Goal: Task Accomplishment & Management: Complete application form

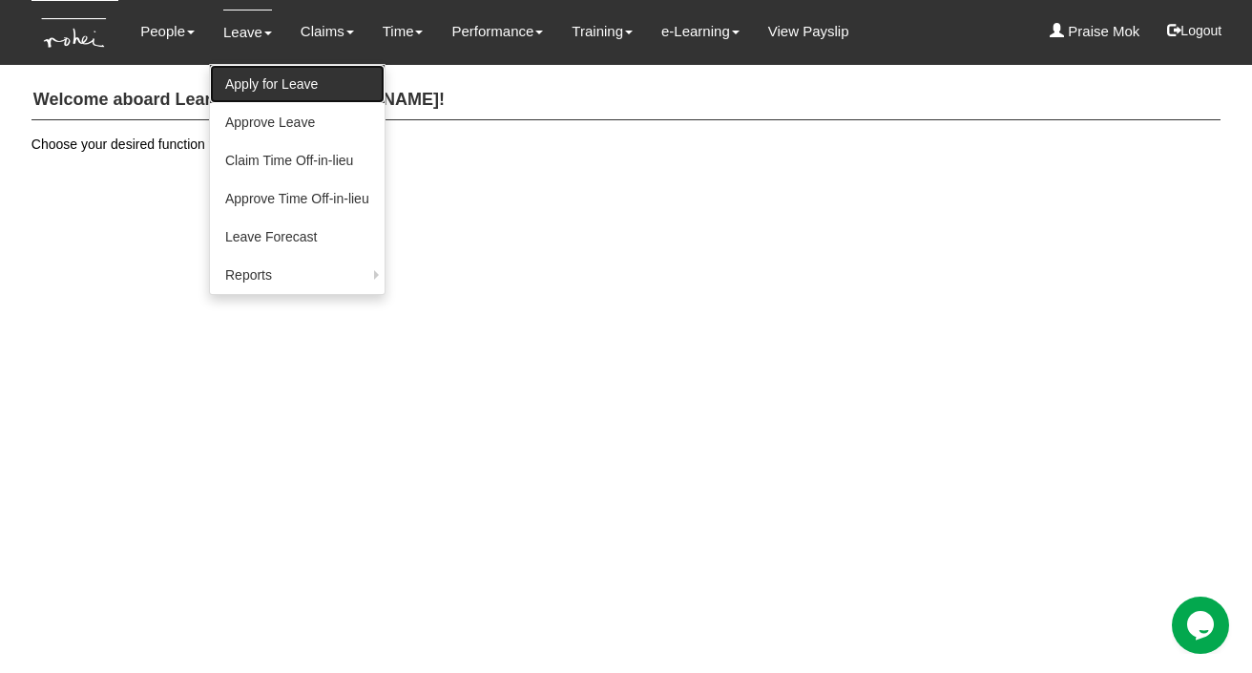
click at [249, 75] on link "Apply for Leave" at bounding box center [297, 84] width 175 height 38
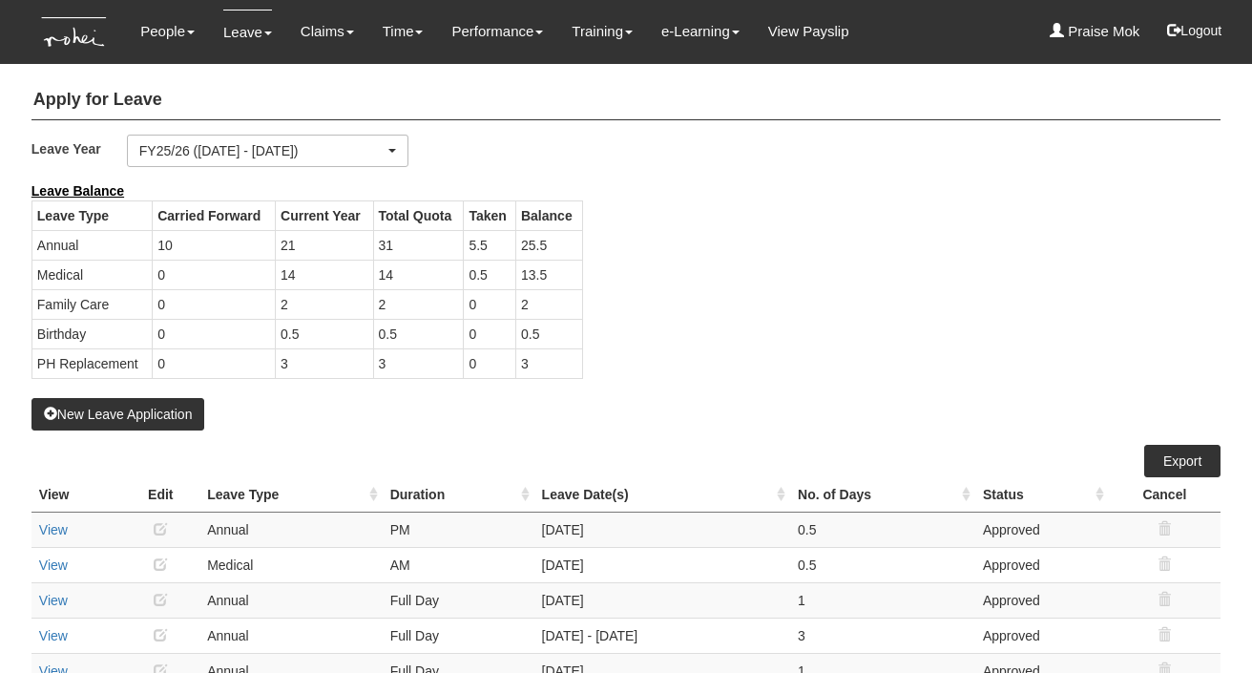
select select "50"
click at [147, 418] on button "New Leave Application" at bounding box center [118, 414] width 174 height 32
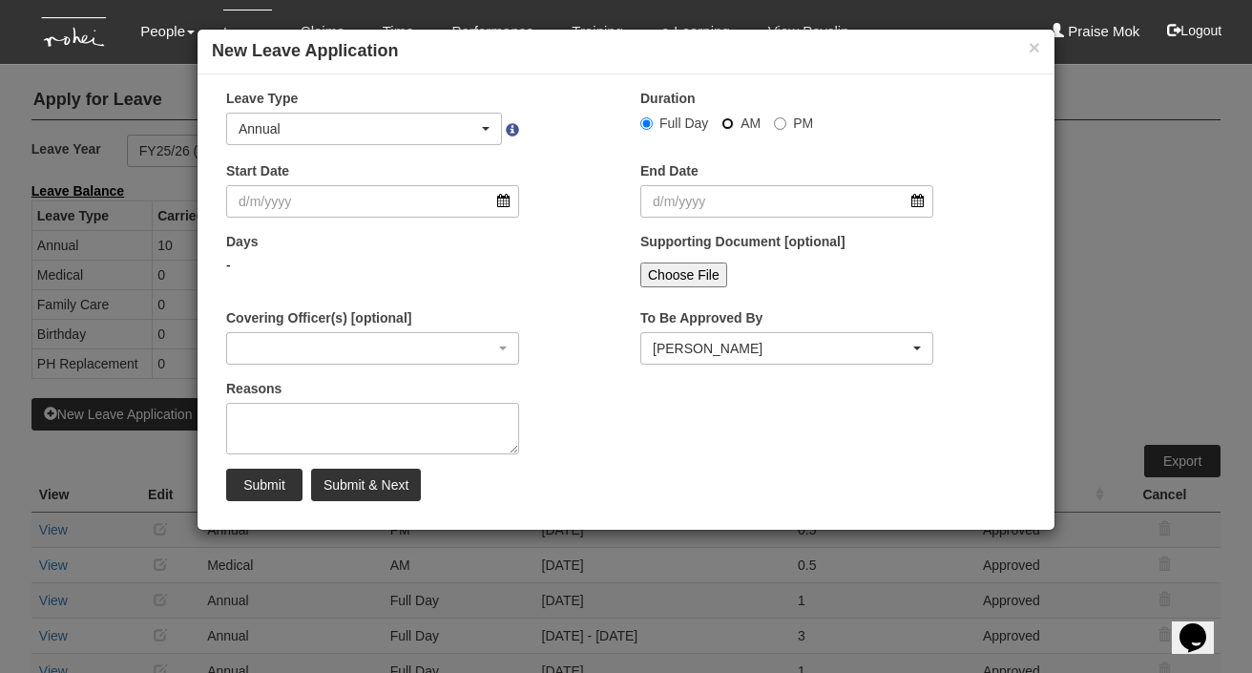
click at [653, 121] on input "AM" at bounding box center [646, 123] width 12 height 12
radio input "true"
click at [503, 202] on input "Start Date" at bounding box center [372, 201] width 293 height 32
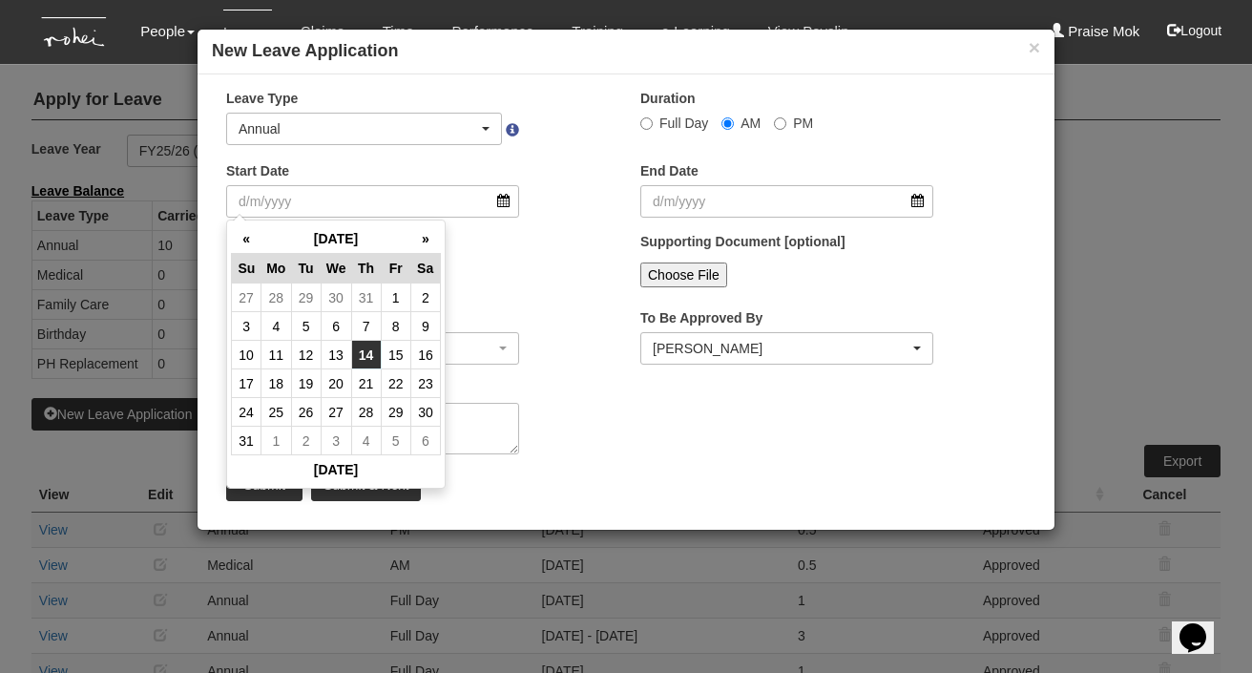
click at [370, 347] on td "14" at bounding box center [366, 355] width 30 height 29
type input "[DATE]"
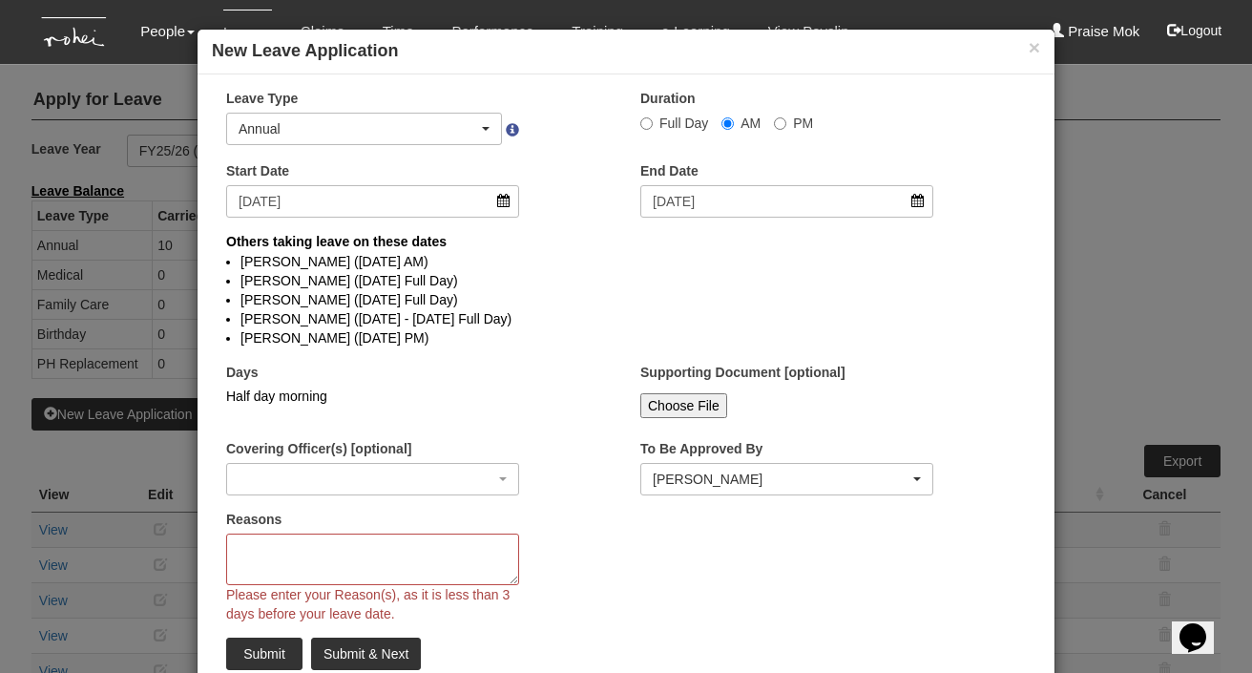
select select
click at [248, 552] on textarea "Reasons" at bounding box center [372, 559] width 293 height 52
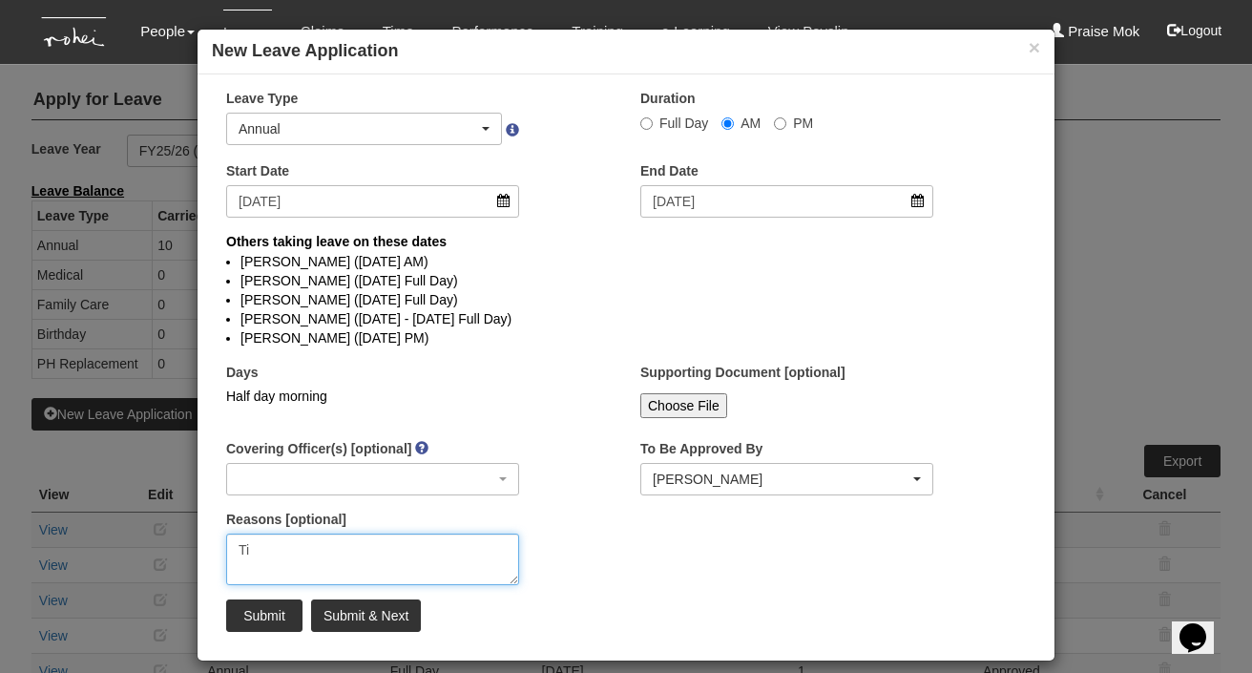
type textarea "T"
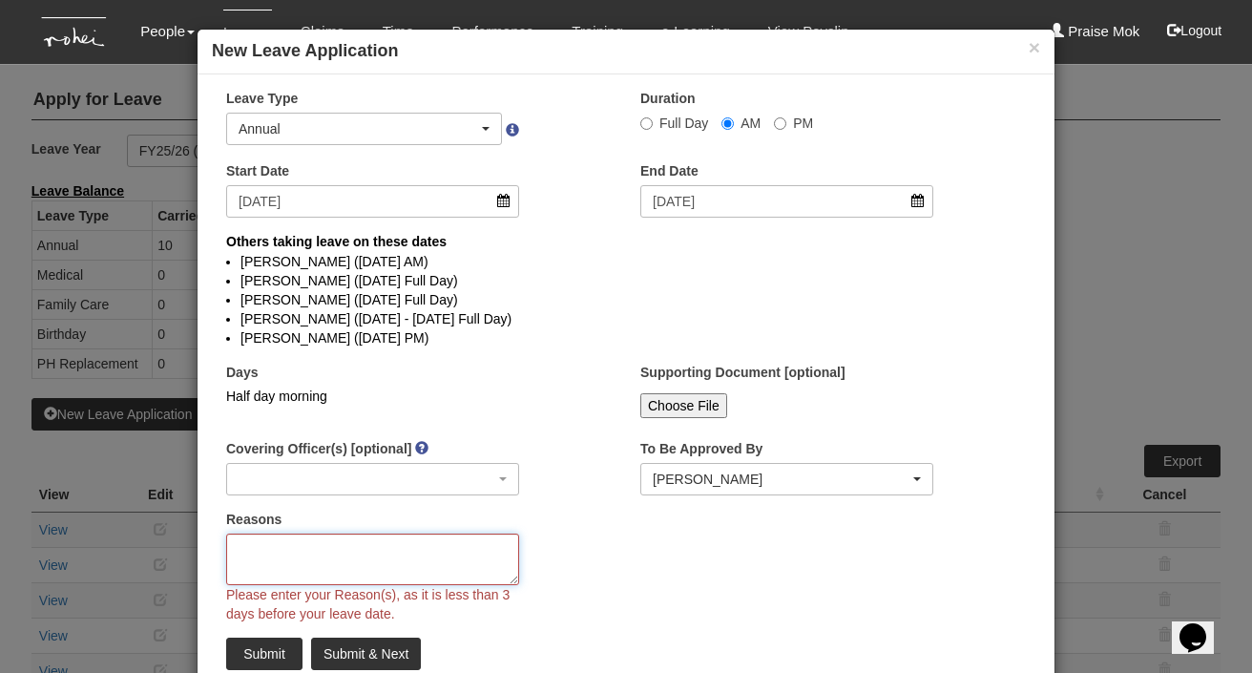
click at [265, 557] on textarea "Reasons" at bounding box center [372, 559] width 293 height 52
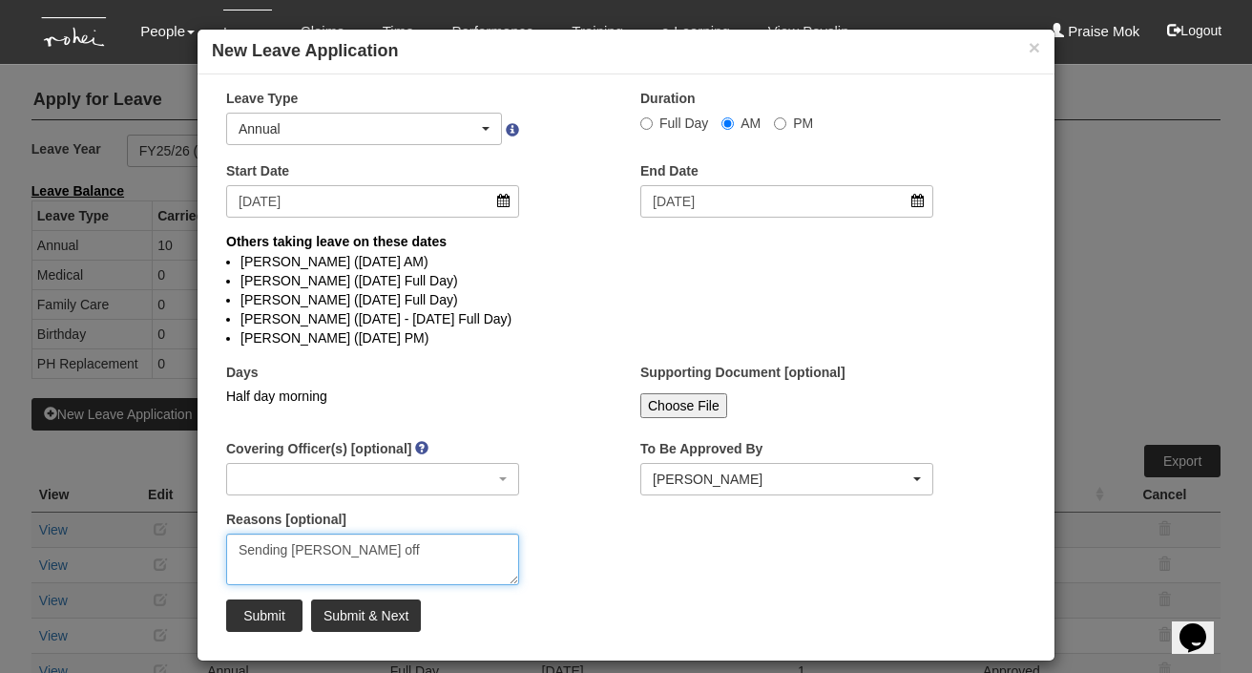
type textarea "Sending [PERSON_NAME] off"
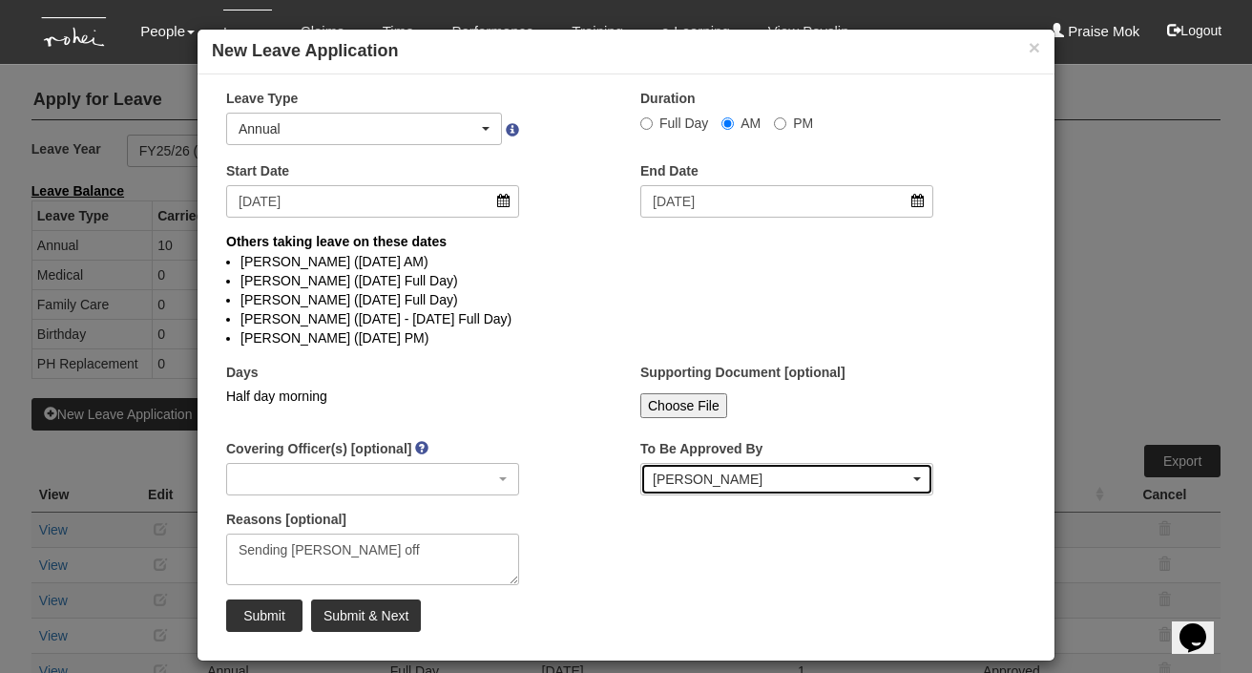
click at [698, 477] on div "[PERSON_NAME]" at bounding box center [781, 478] width 257 height 19
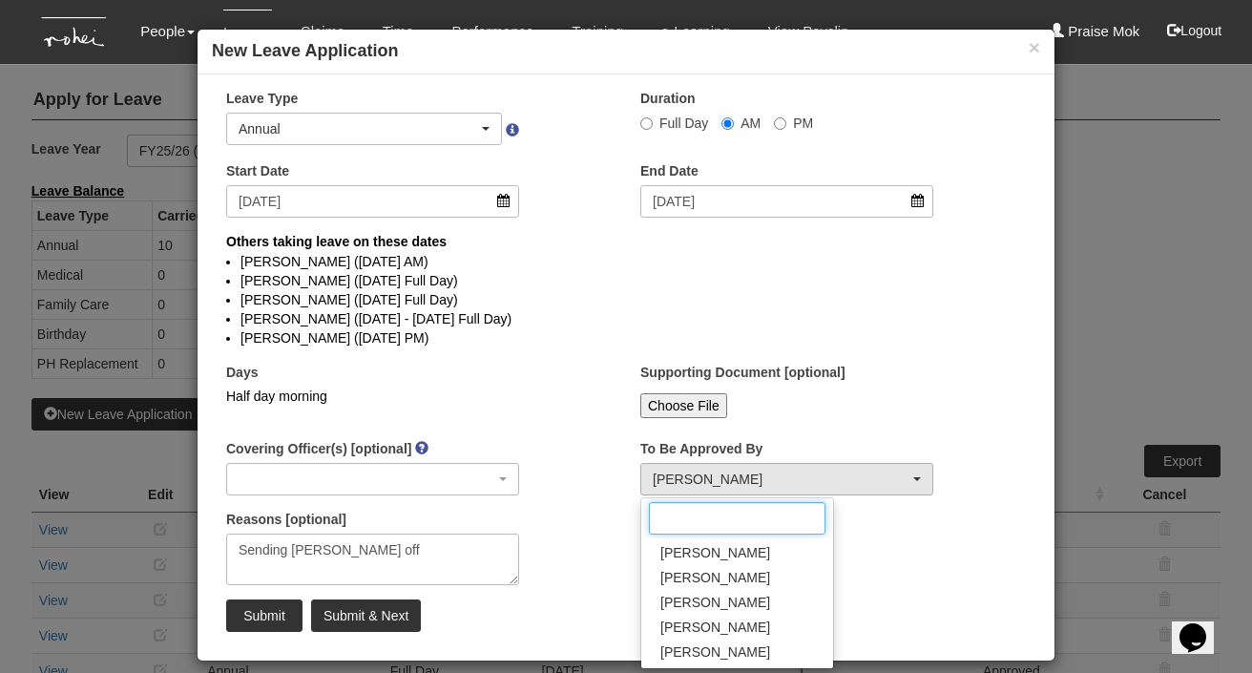
scroll to position [142, 0]
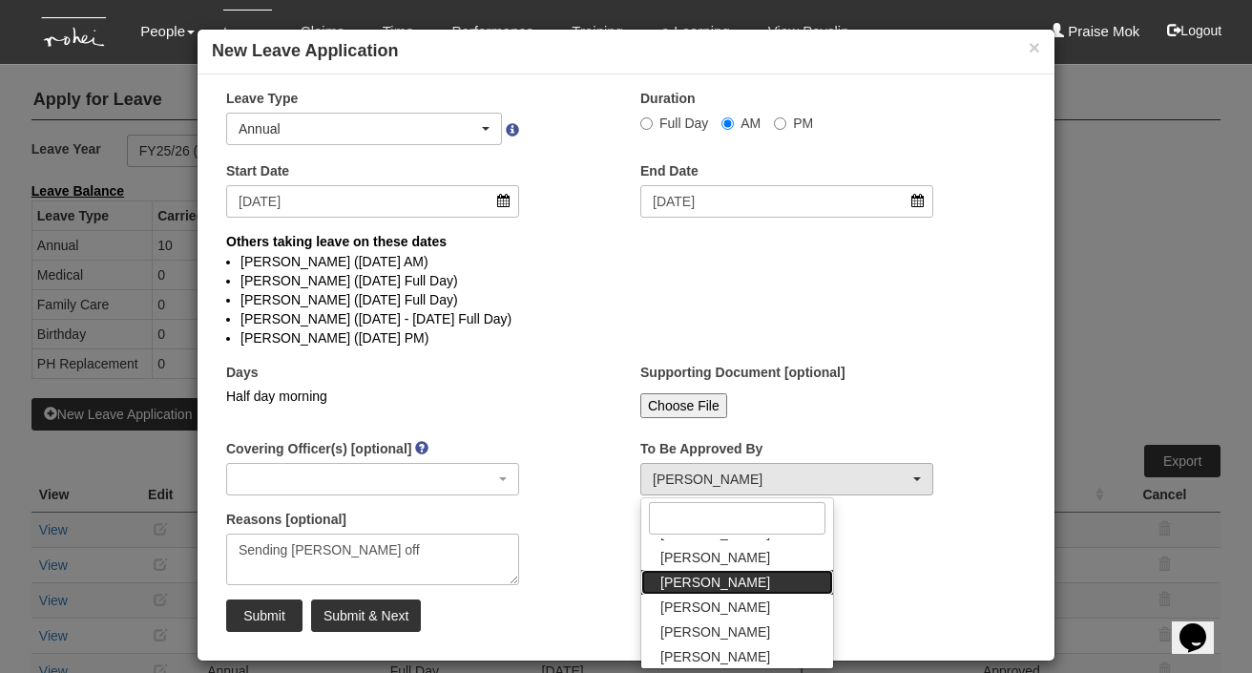
click at [689, 578] on span "[PERSON_NAME]" at bounding box center [715, 582] width 110 height 19
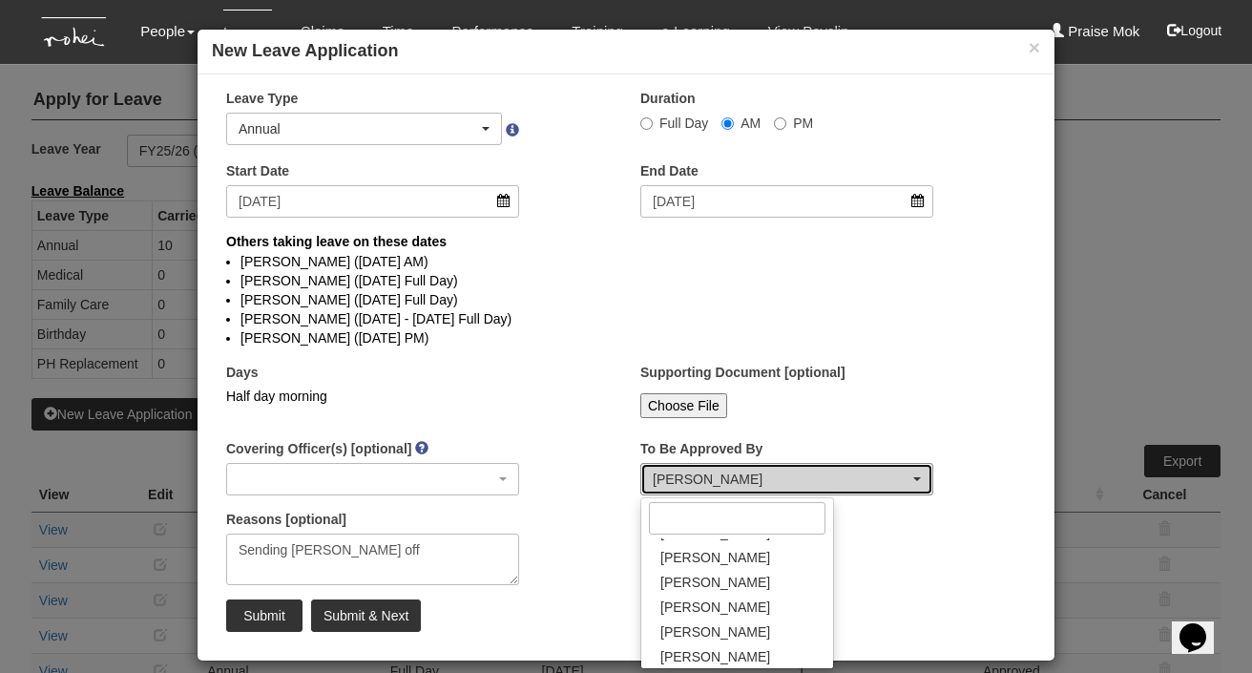
select select "4501bef8-d380-4b60-ac98-9fc585202088"
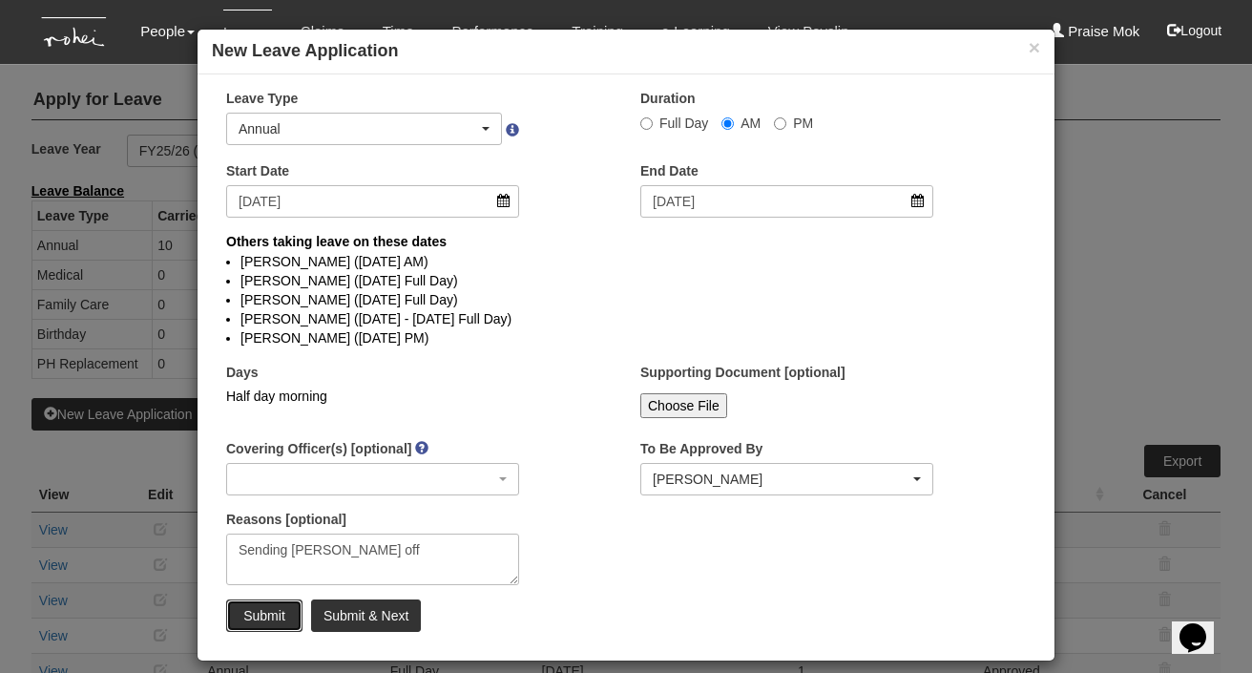
click at [249, 616] on input "Submit" at bounding box center [264, 615] width 76 height 32
radio input "true"
select select
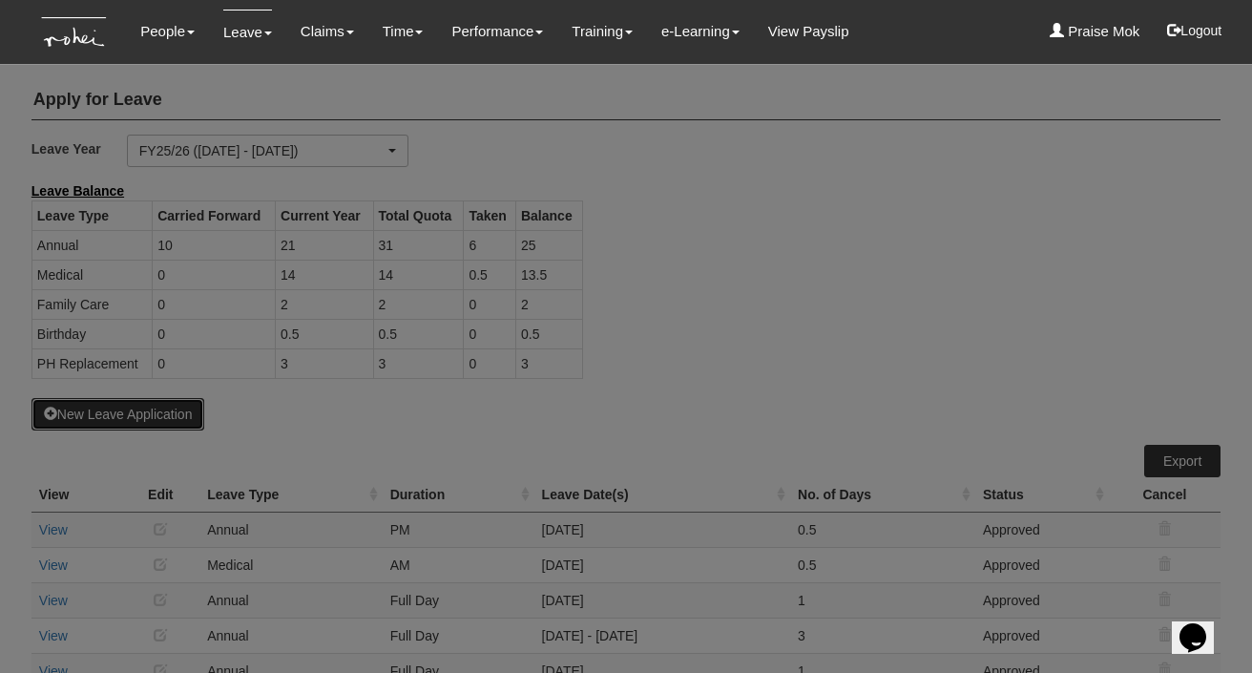
select select "50"
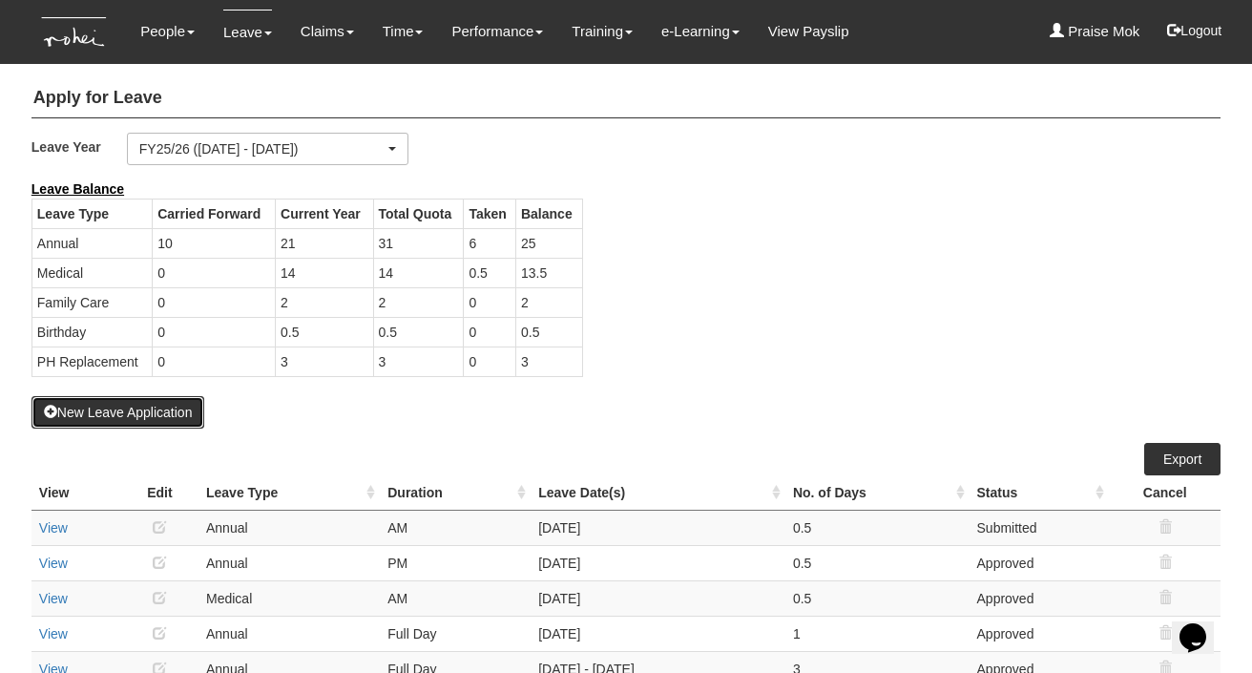
scroll to position [0, 0]
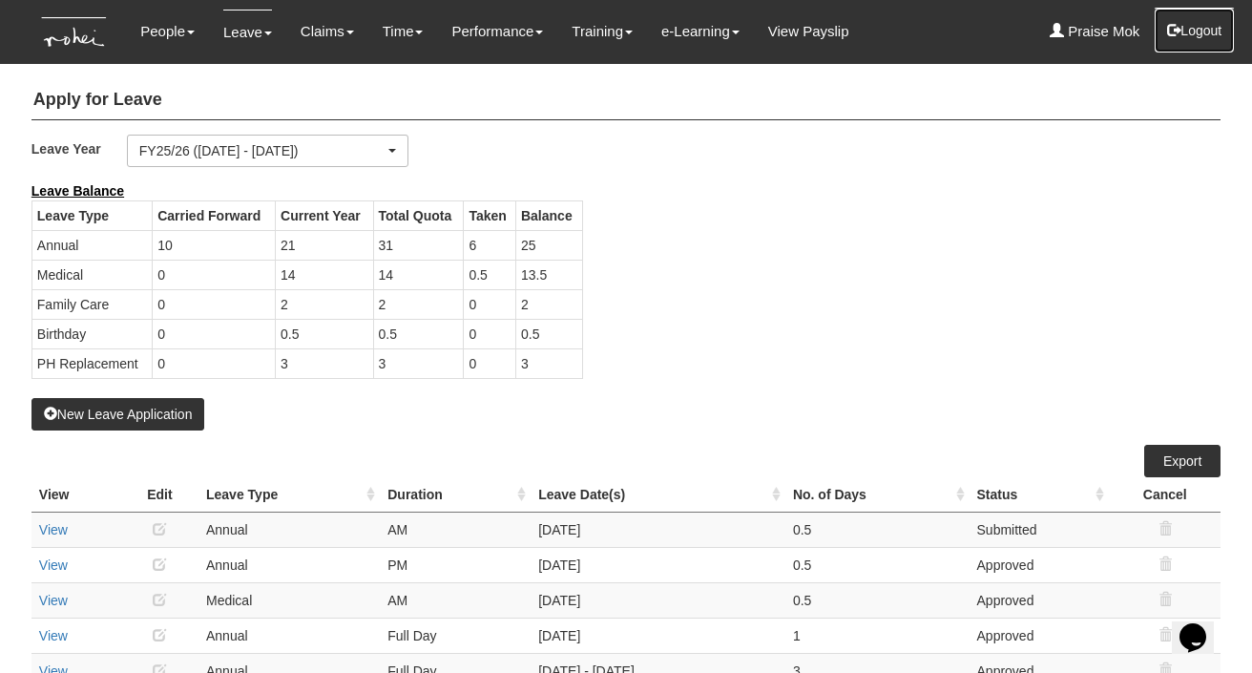
click at [1204, 37] on button "Logout" at bounding box center [1194, 31] width 81 height 46
